Goal: Find contact information: Find contact information

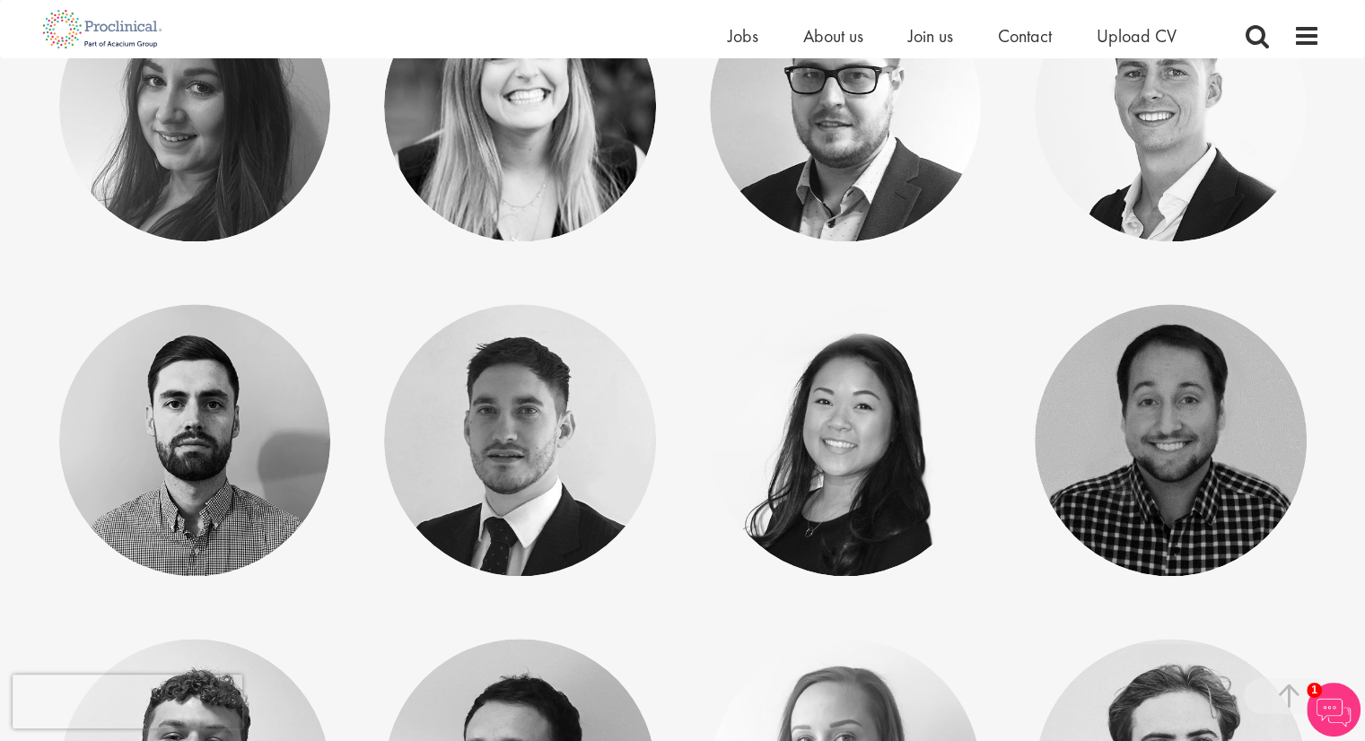
scroll to position [8393, 0]
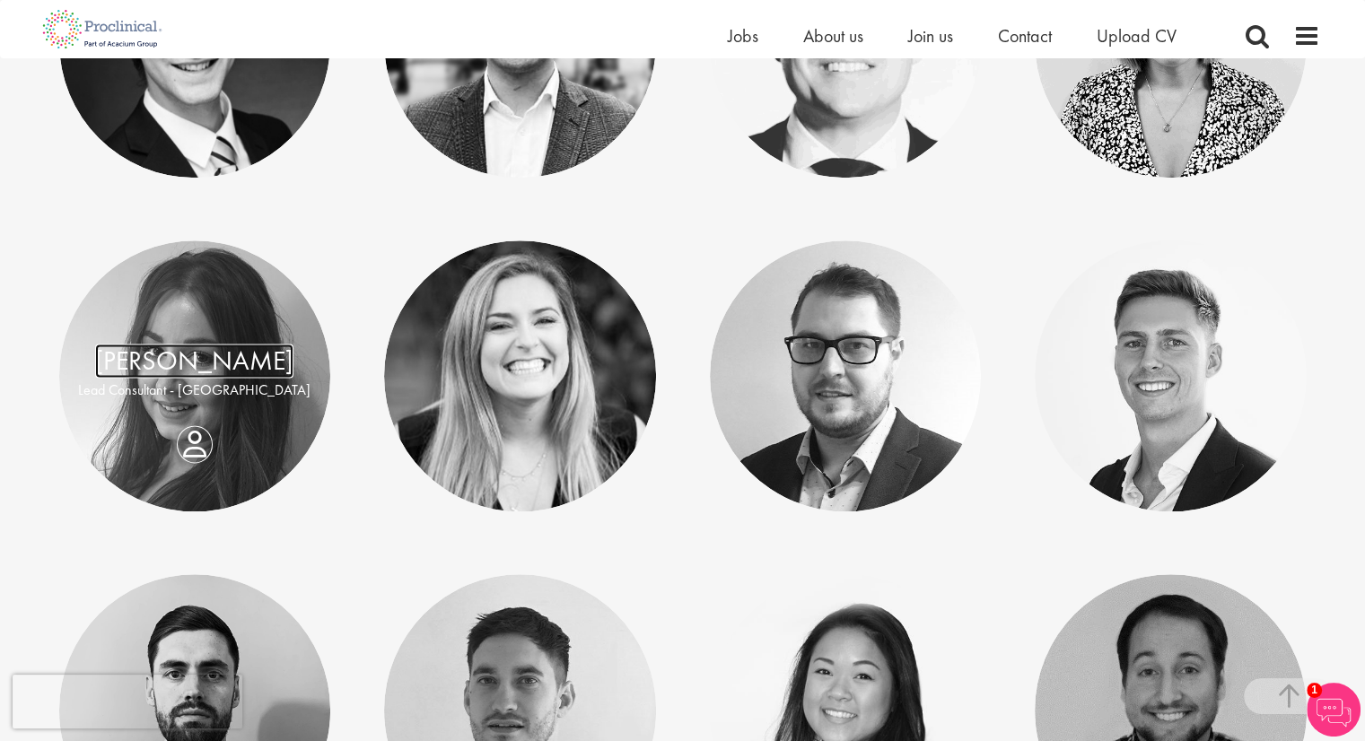
click at [144, 358] on link "[PERSON_NAME]" at bounding box center [194, 361] width 198 height 34
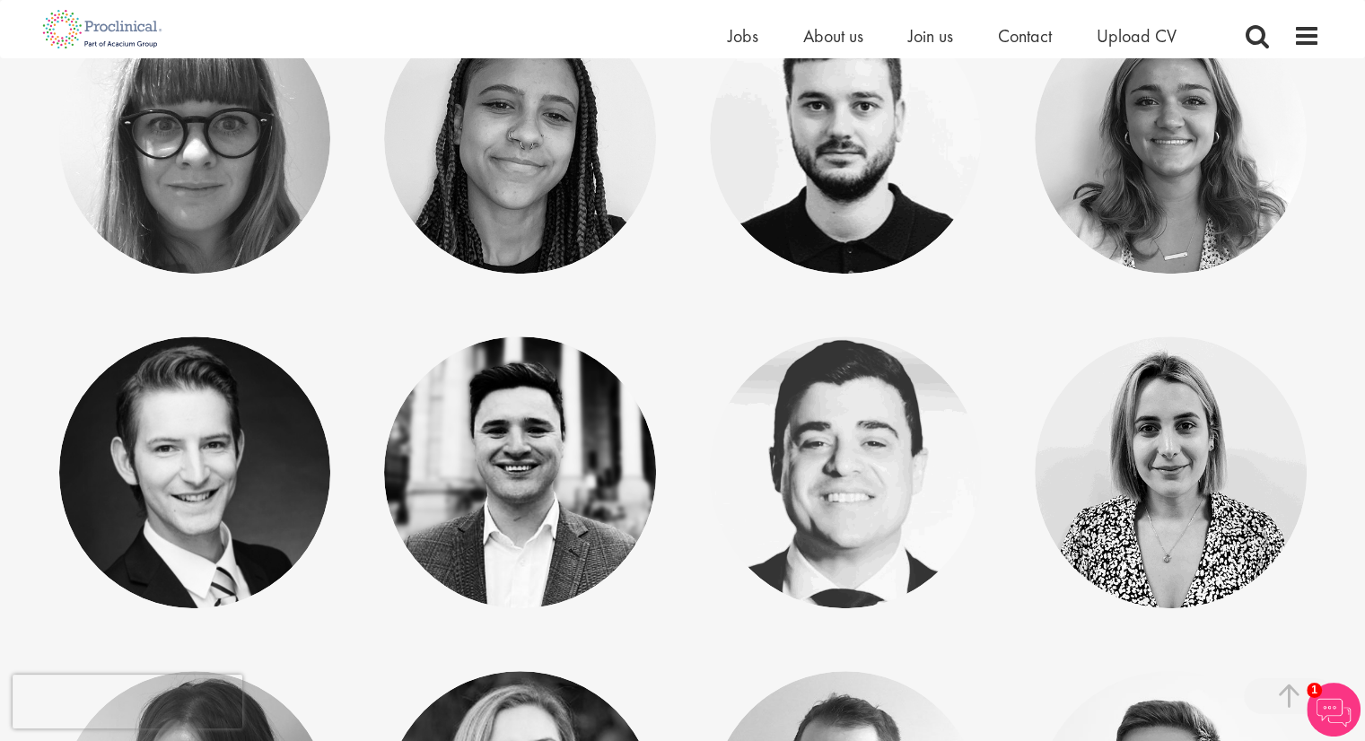
scroll to position [7848, 0]
